Goal: Information Seeking & Learning: Find specific fact

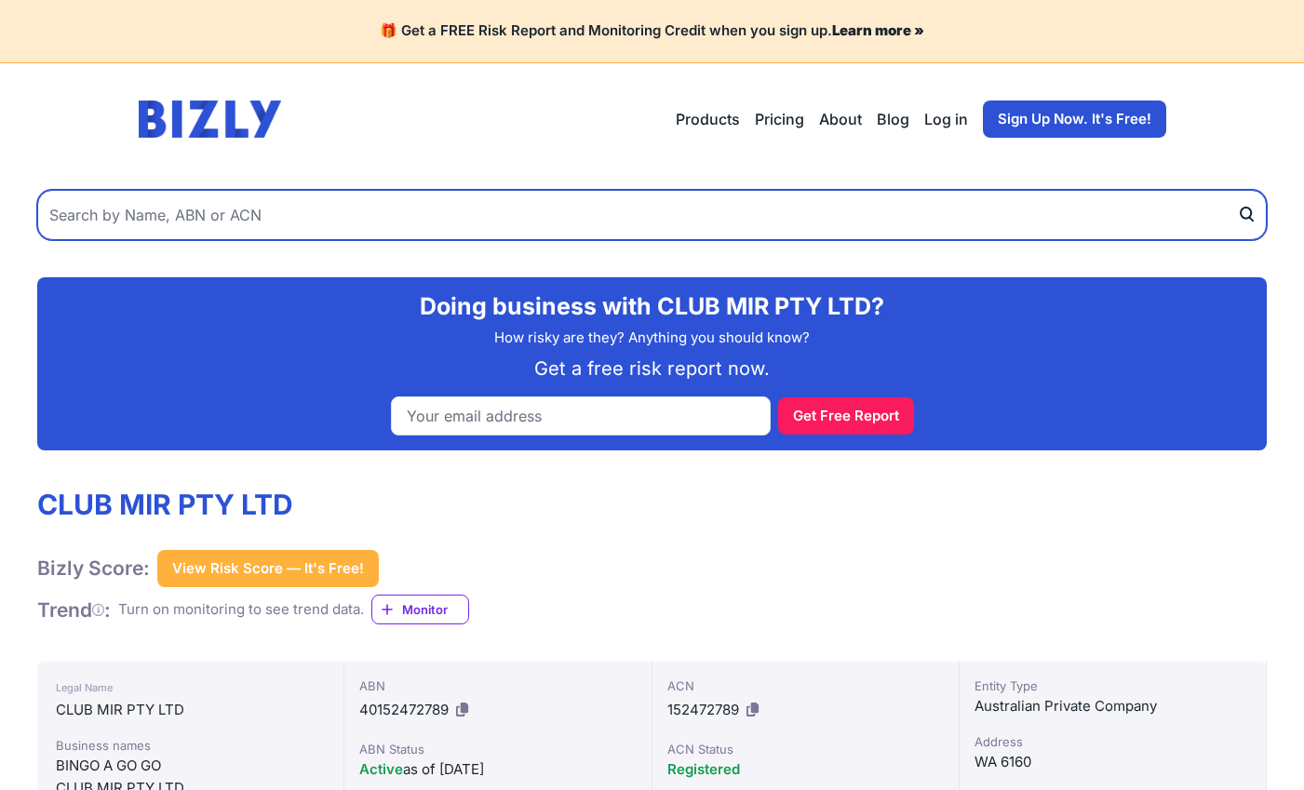
click at [232, 222] on input "text" at bounding box center [652, 215] width 1230 height 50
paste input "r ABN 50 459 364 582"
click at [61, 219] on input "r ABN 50 459 364 582" at bounding box center [652, 215] width 1230 height 50
type input "ABN 50 459 364 582"
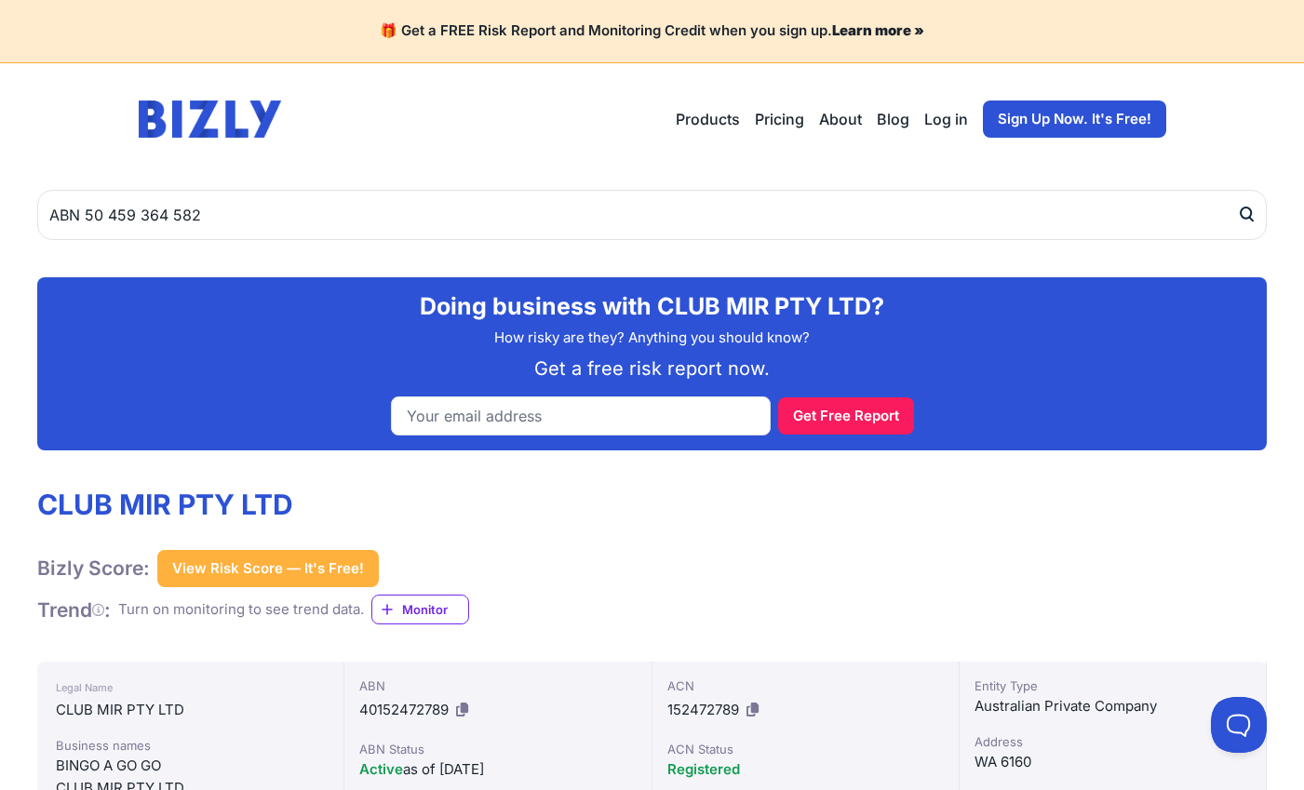
click at [1250, 209] on icon "submit" at bounding box center [1246, 213] width 10 height 11
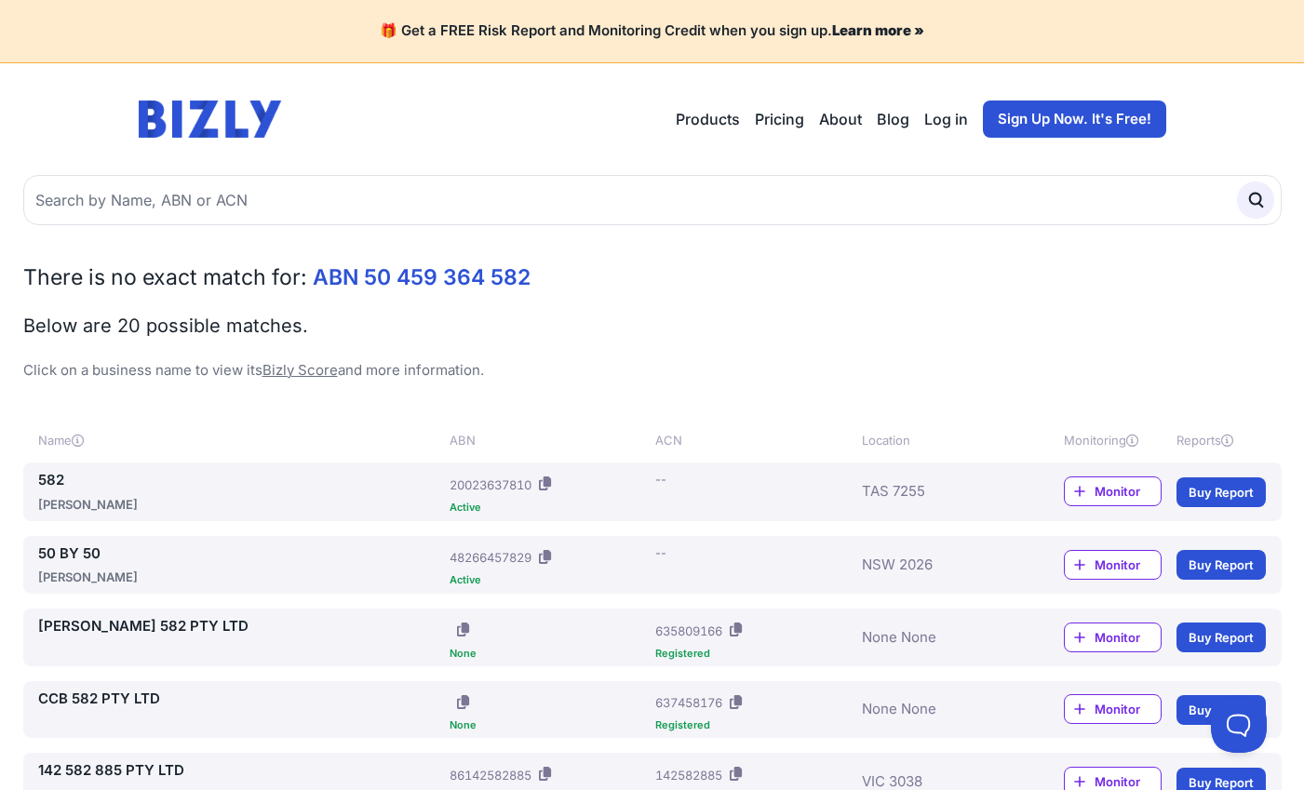
click at [337, 287] on span "ABN 50 459 364 582" at bounding box center [422, 277] width 218 height 26
drag, startPoint x: 337, startPoint y: 287, endPoint x: 249, endPoint y: 282, distance: 88.6
click at [249, 282] on span "There is no exact match for:" at bounding box center [165, 277] width 284 height 26
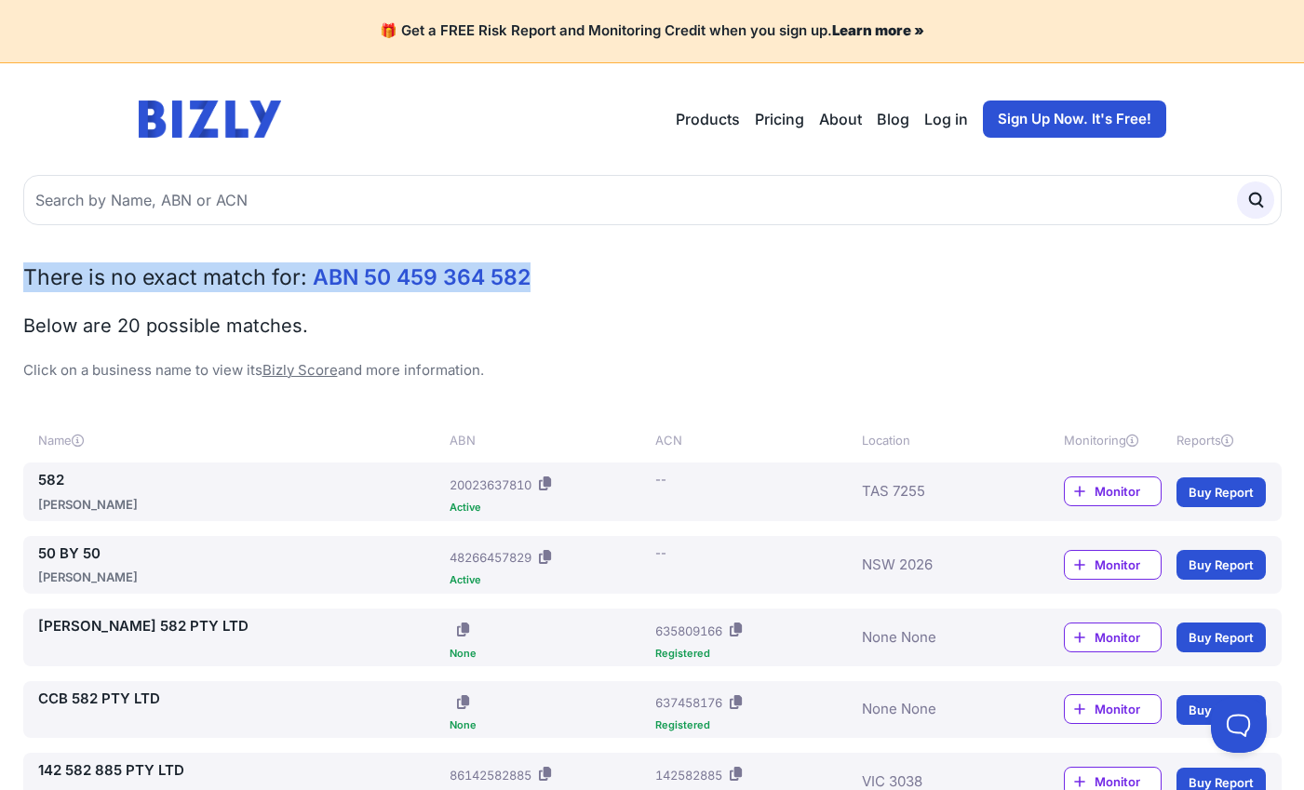
drag, startPoint x: 24, startPoint y: 275, endPoint x: 550, endPoint y: 274, distance: 526.0
click at [550, 274] on h2 "There is no exact match for: ABN 50 459 364 582" at bounding box center [652, 278] width 1259 height 30
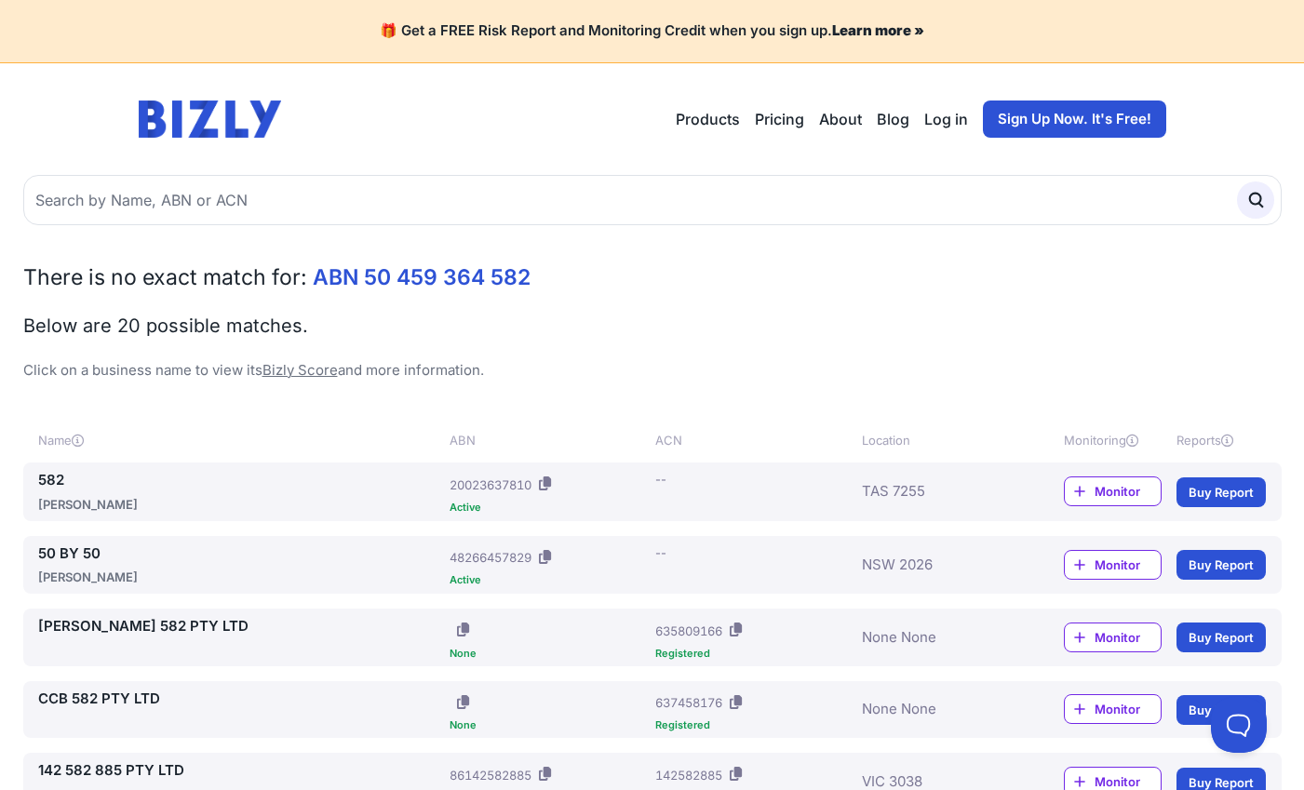
drag, startPoint x: 550, startPoint y: 274, endPoint x: 583, endPoint y: 319, distance: 56.1
click at [589, 319] on h2 "Below are 20 possible matches." at bounding box center [652, 326] width 1259 height 26
drag, startPoint x: 519, startPoint y: 279, endPoint x: 417, endPoint y: 279, distance: 101.5
click at [417, 279] on span "ABN 50 459 364 582" at bounding box center [422, 277] width 218 height 26
drag, startPoint x: 417, startPoint y: 279, endPoint x: 636, endPoint y: 286, distance: 218.9
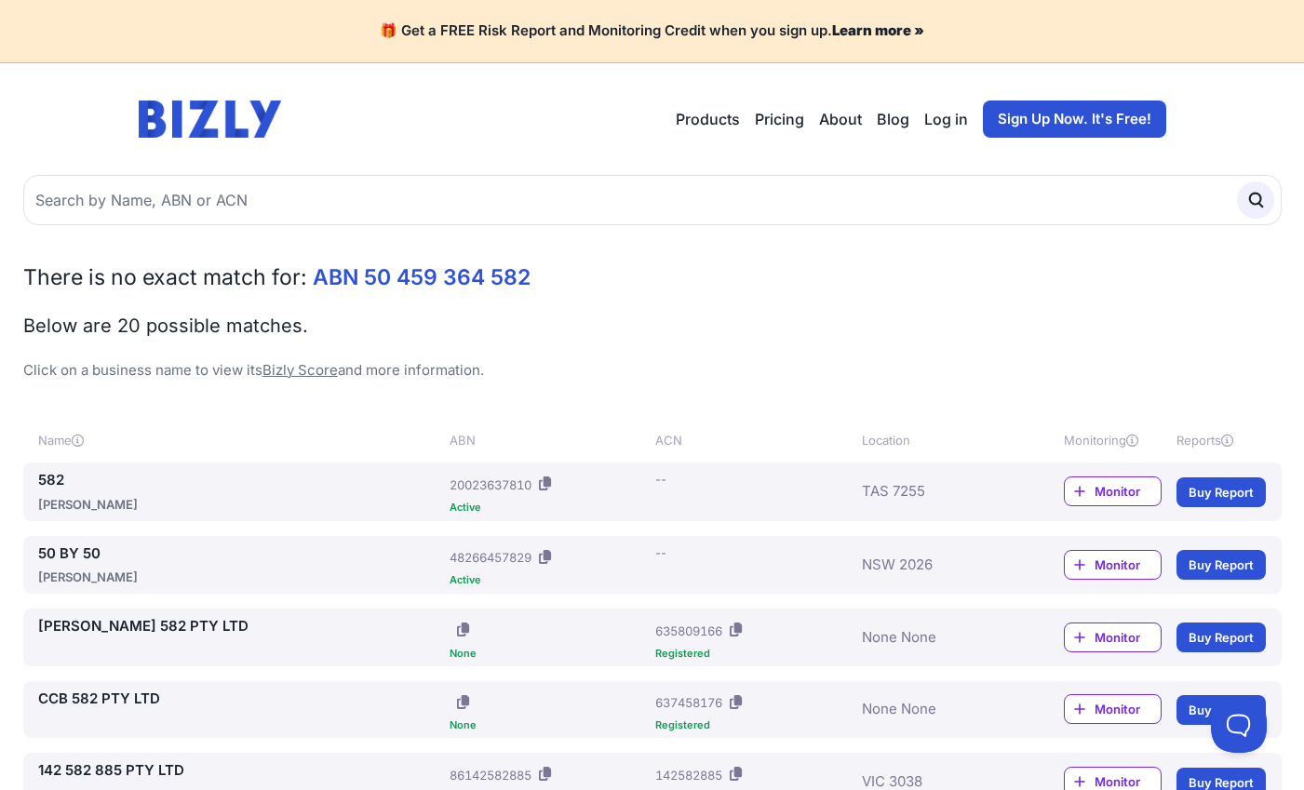
click at [640, 284] on h2 "There is no exact match for: ABN 50 459 364 582" at bounding box center [652, 278] width 1259 height 30
drag, startPoint x: 548, startPoint y: 283, endPoint x: 303, endPoint y: 271, distance: 245.1
click at [303, 271] on h2 "There is no exact match for: ABN 50 459 364 582" at bounding box center [652, 278] width 1259 height 30
copy h2 "ABN 50 459 364 582"
click at [441, 158] on header "Open main menu Products Bizly Scores Bizly Reports Bizly Monitoring Pricing Abo…" at bounding box center [652, 119] width 1072 height 112
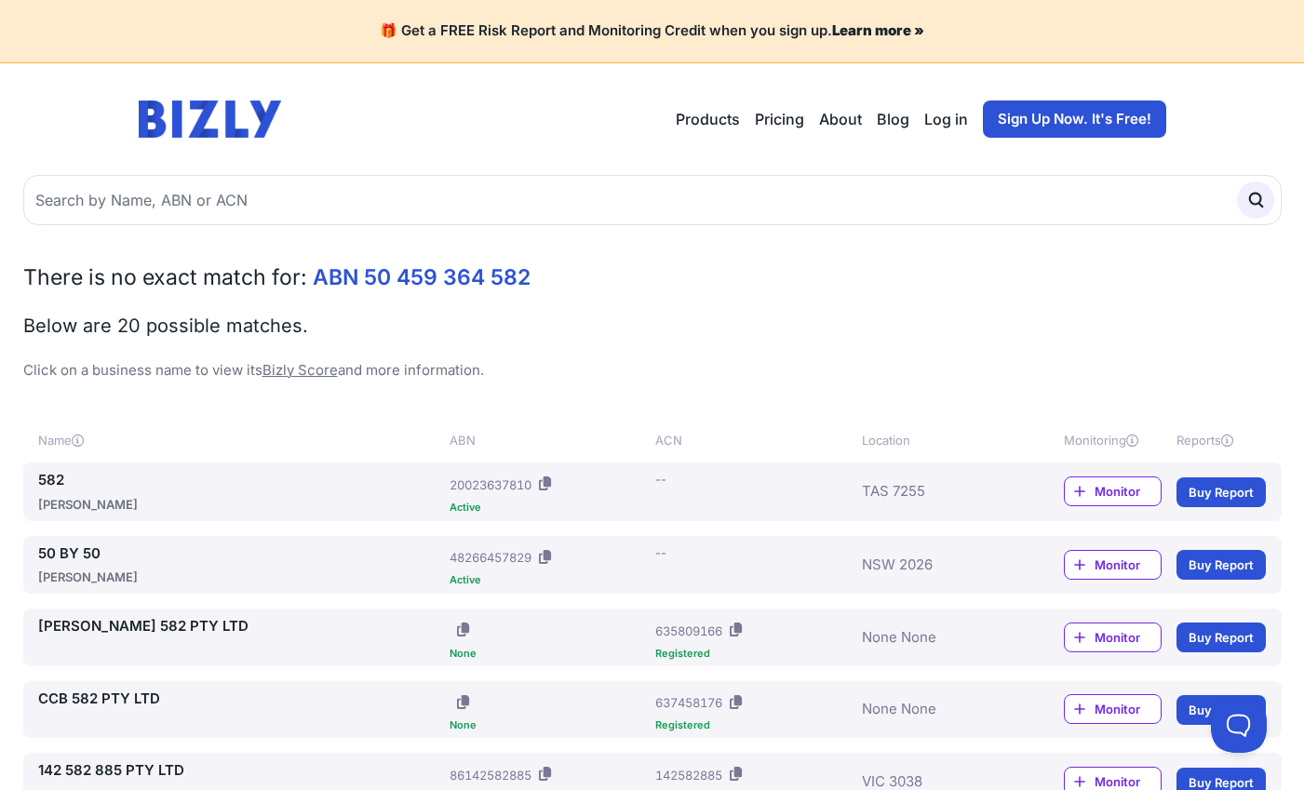
drag, startPoint x: 136, startPoint y: 91, endPoint x: 597, endPoint y: 371, distance: 539.3
copy body "Open main menu Products Bizly Scores Bizly Reports Bizly Monitoring Pricing Abo…"
